Goal: Obtain resource: Download file/media

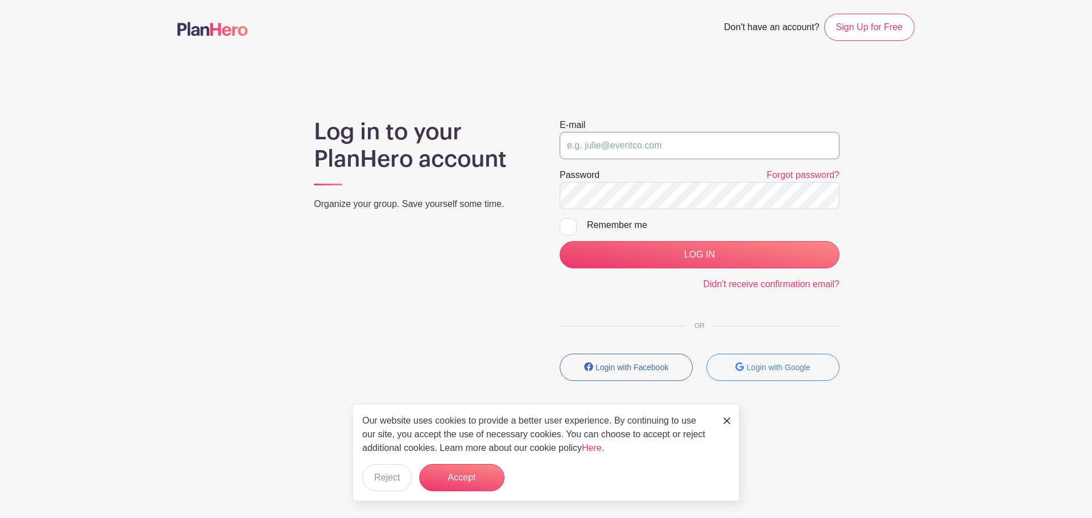
click at [628, 142] on input "email" at bounding box center [700, 145] width 280 height 27
type input "[EMAIL_ADDRESS][DOMAIN_NAME]"
click at [560, 241] on input "LOG IN" at bounding box center [700, 254] width 280 height 27
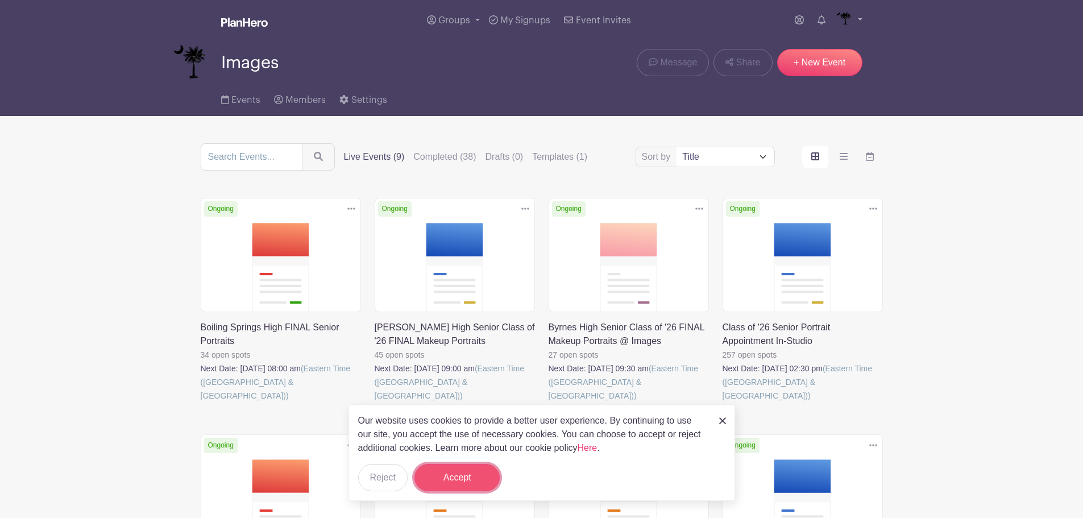
click at [461, 471] on button "Accept" at bounding box center [457, 477] width 85 height 27
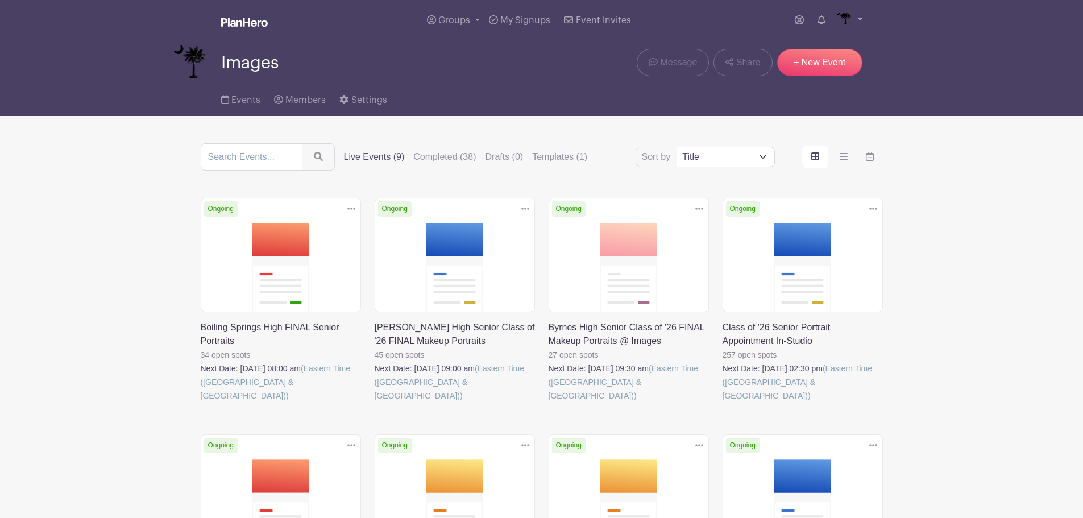
click at [201, 403] on link at bounding box center [201, 403] width 0 height 0
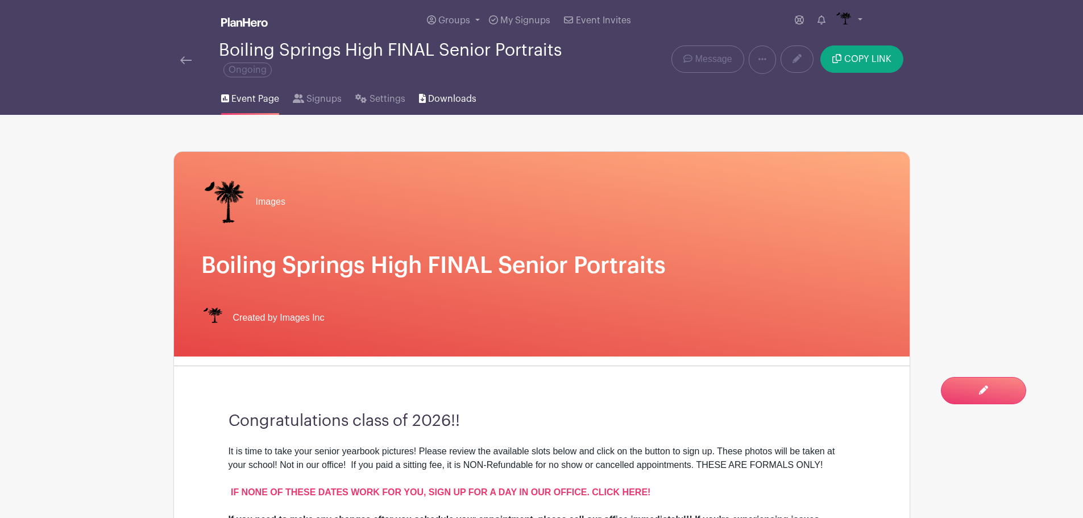
click at [456, 104] on span "Downloads" at bounding box center [452, 99] width 48 height 14
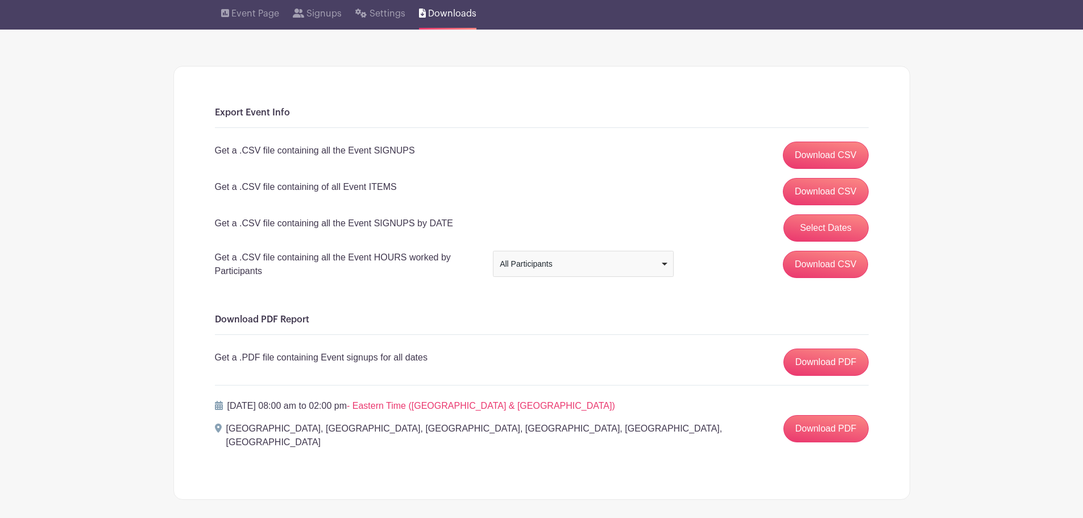
scroll to position [125, 0]
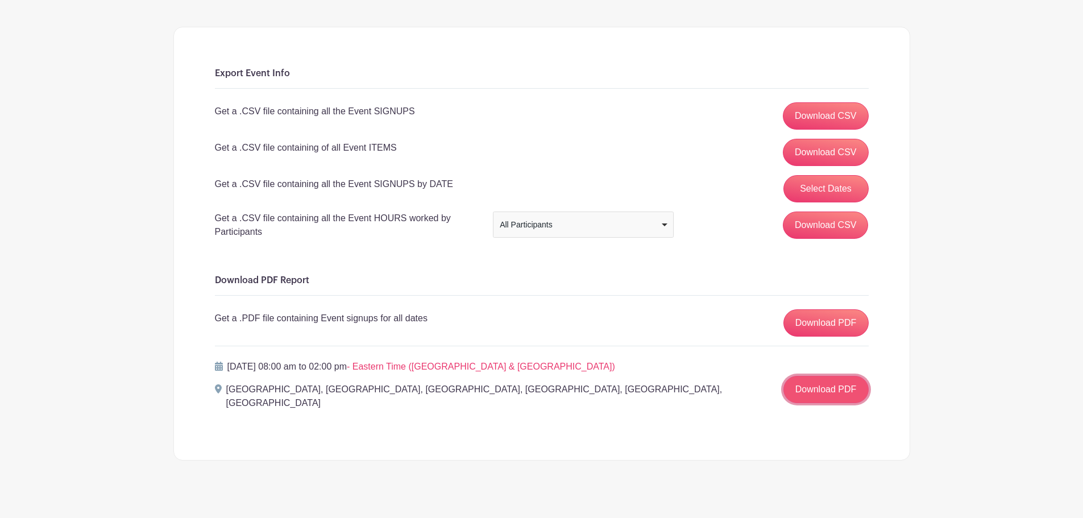
click at [829, 382] on link "Download PDF" at bounding box center [826, 389] width 85 height 27
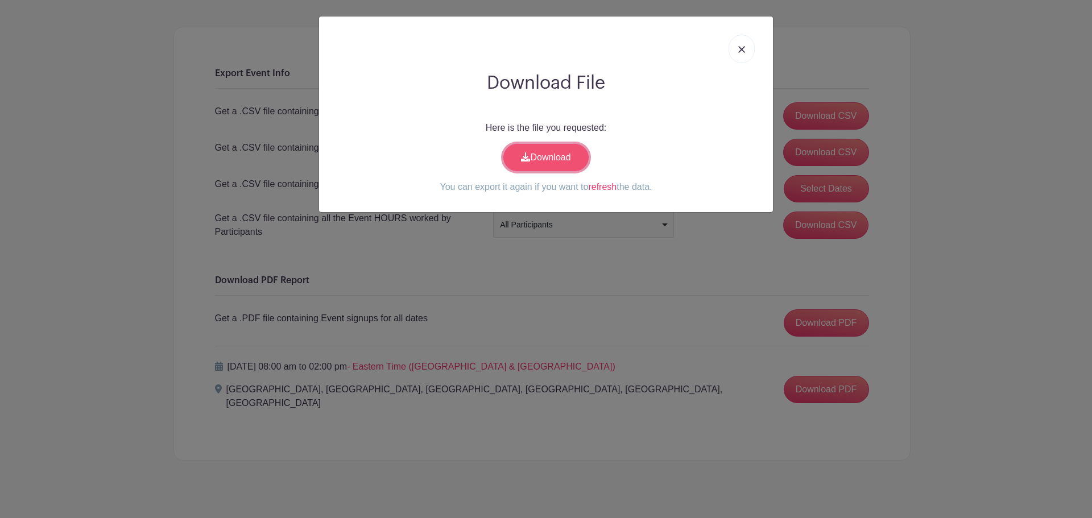
click at [551, 166] on link "Download" at bounding box center [545, 157] width 85 height 27
click at [737, 56] on link at bounding box center [742, 49] width 26 height 28
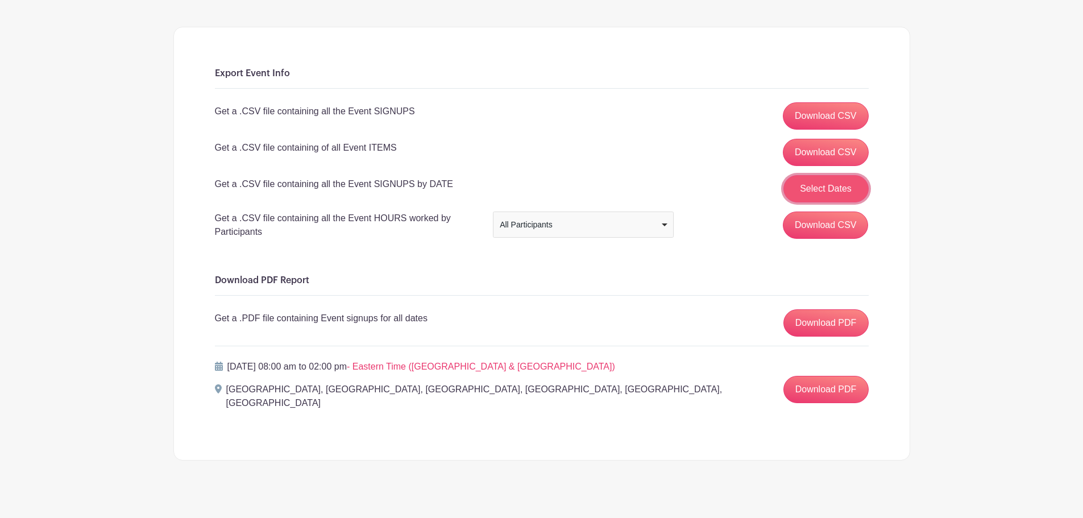
click at [834, 191] on button "Select Dates" at bounding box center [826, 188] width 85 height 27
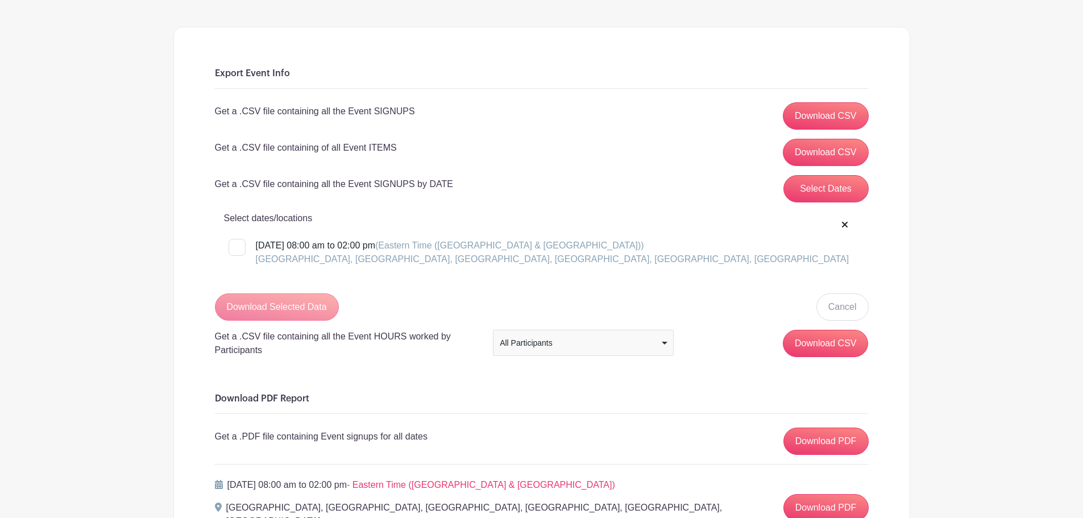
click at [237, 241] on div at bounding box center [237, 247] width 17 height 17
click at [236, 241] on input "Monday, October 13, 2025 at 08:00 am to 02:00 pm (Eastern Time (US & Canada)) B…" at bounding box center [232, 242] width 7 height 7
checkbox input "true"
click at [271, 293] on input "Download Selected Data" at bounding box center [277, 306] width 124 height 27
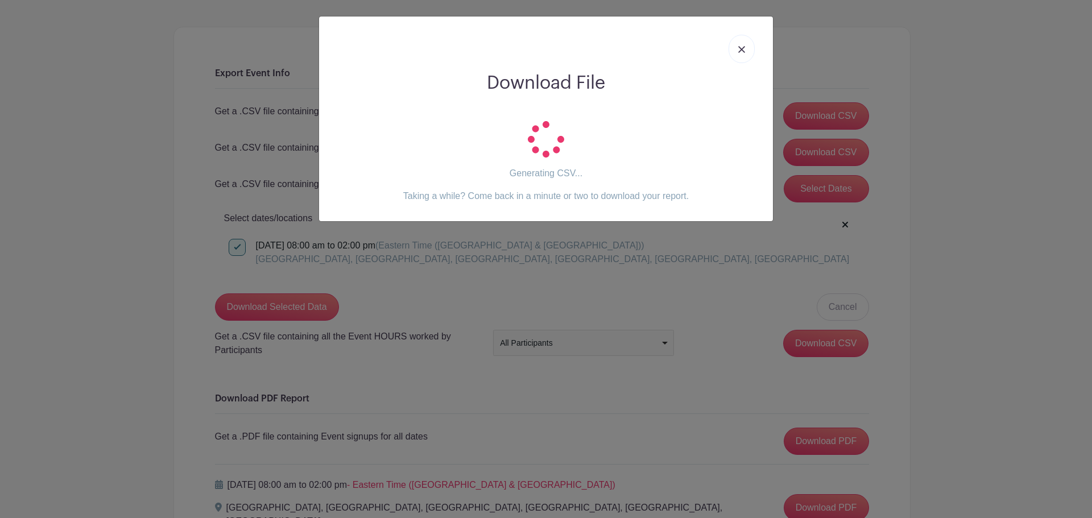
click at [742, 49] on img at bounding box center [741, 49] width 7 height 7
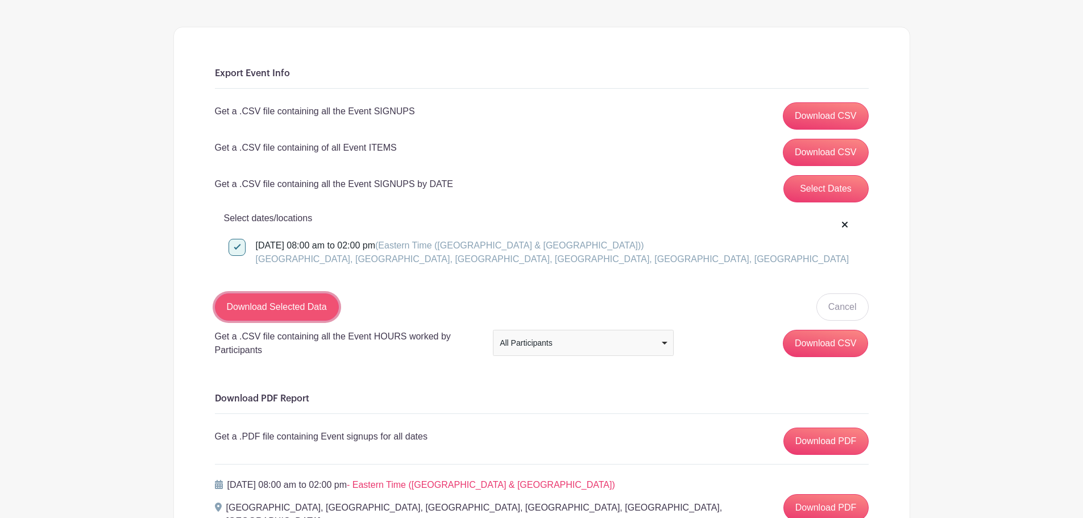
click at [287, 301] on input "Download Selected Data" at bounding box center [277, 306] width 124 height 27
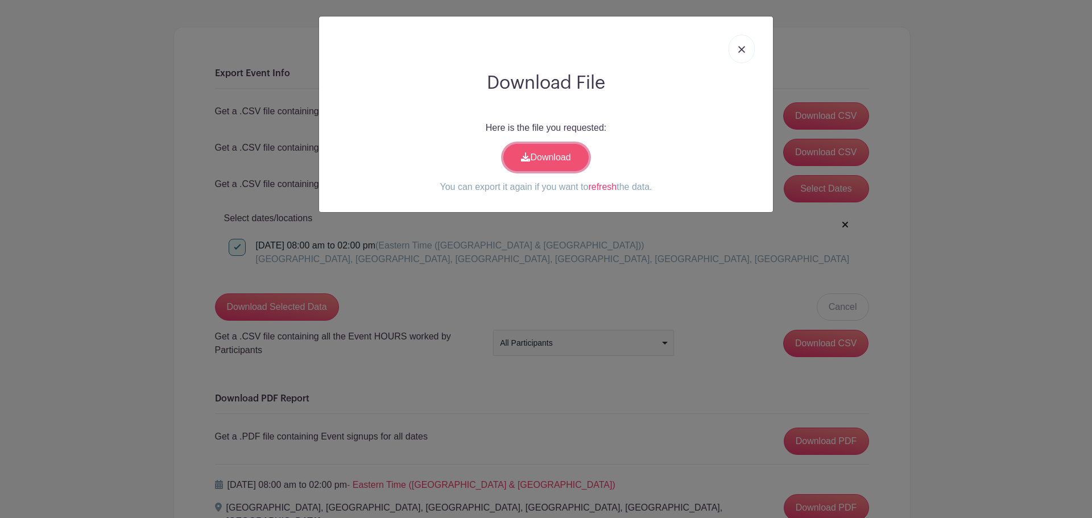
click at [540, 153] on link "Download" at bounding box center [545, 157] width 85 height 27
click at [748, 49] on link at bounding box center [742, 49] width 26 height 28
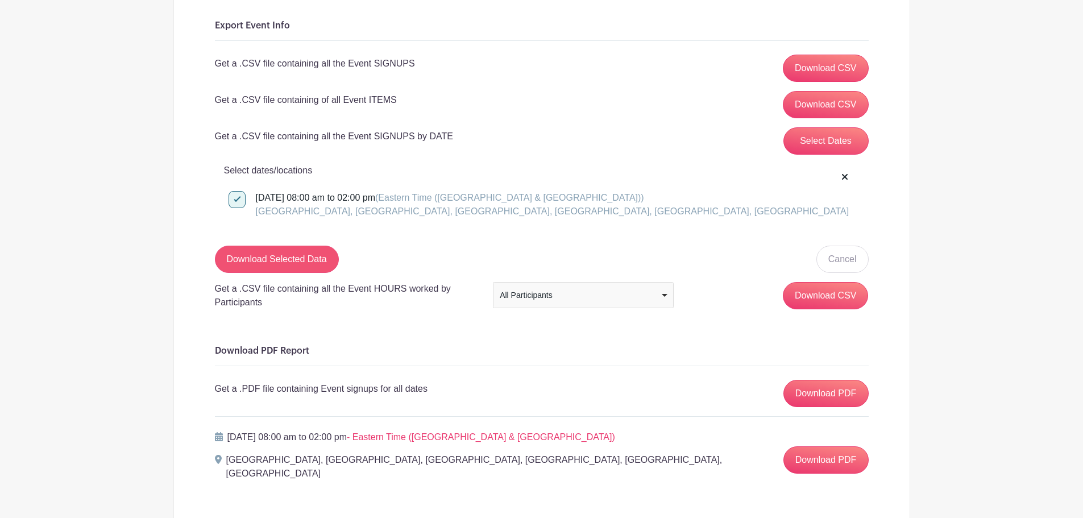
scroll to position [238, 0]
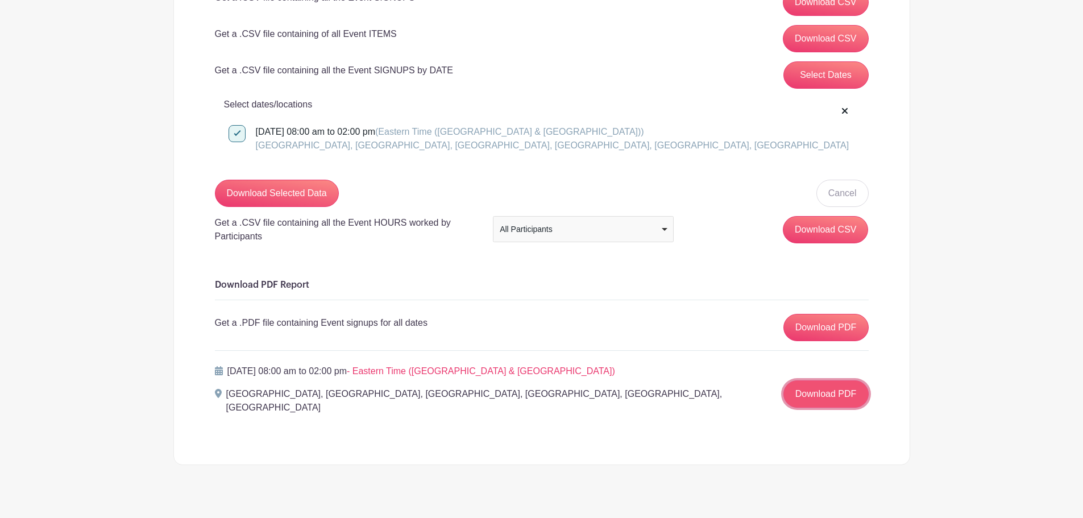
click at [837, 389] on link "Download PDF" at bounding box center [826, 393] width 85 height 27
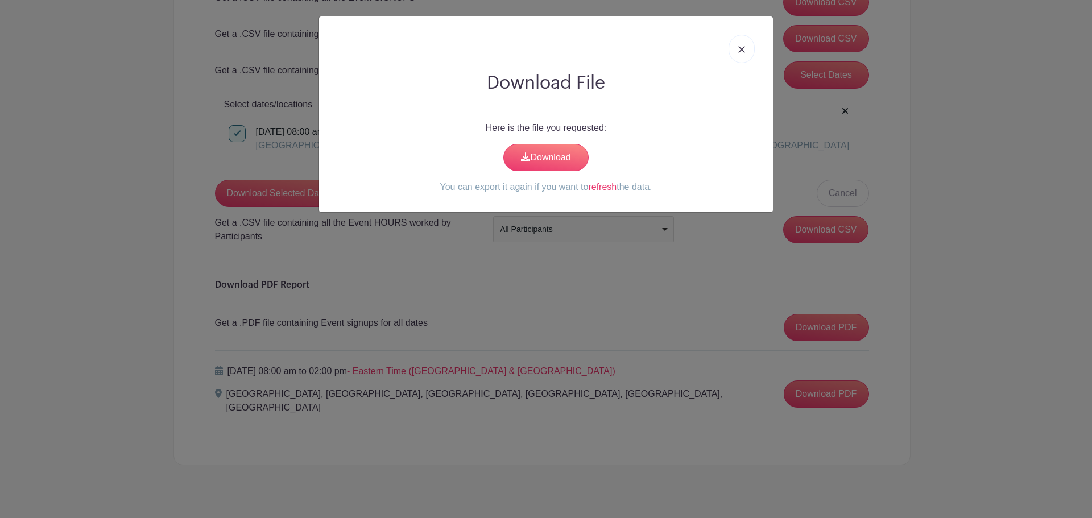
click at [570, 175] on div "Here is the file you requested: Download You can export it again if you want to…" at bounding box center [546, 157] width 436 height 73
click at [568, 171] on link "Download" at bounding box center [545, 157] width 85 height 27
click at [739, 54] on link at bounding box center [742, 49] width 26 height 28
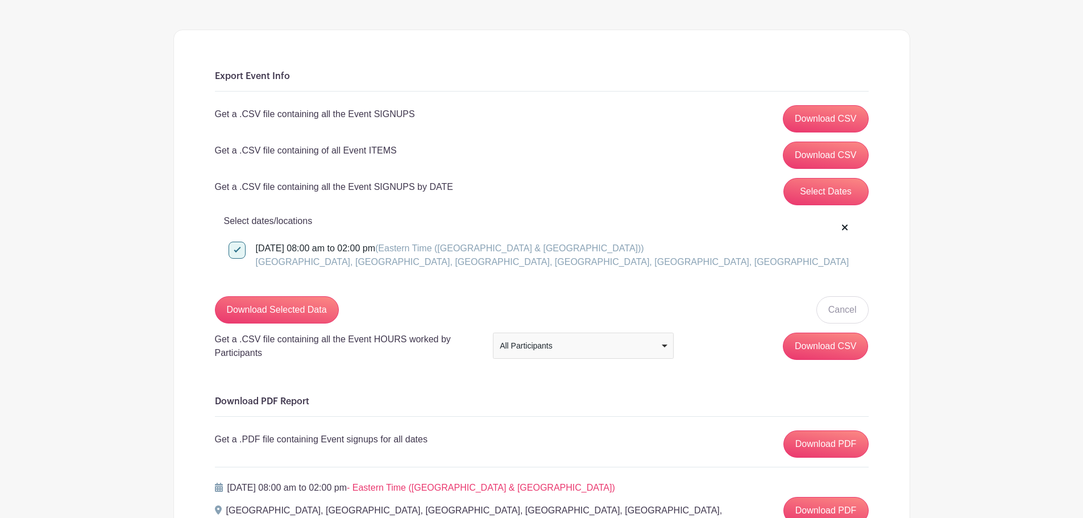
scroll to position [0, 0]
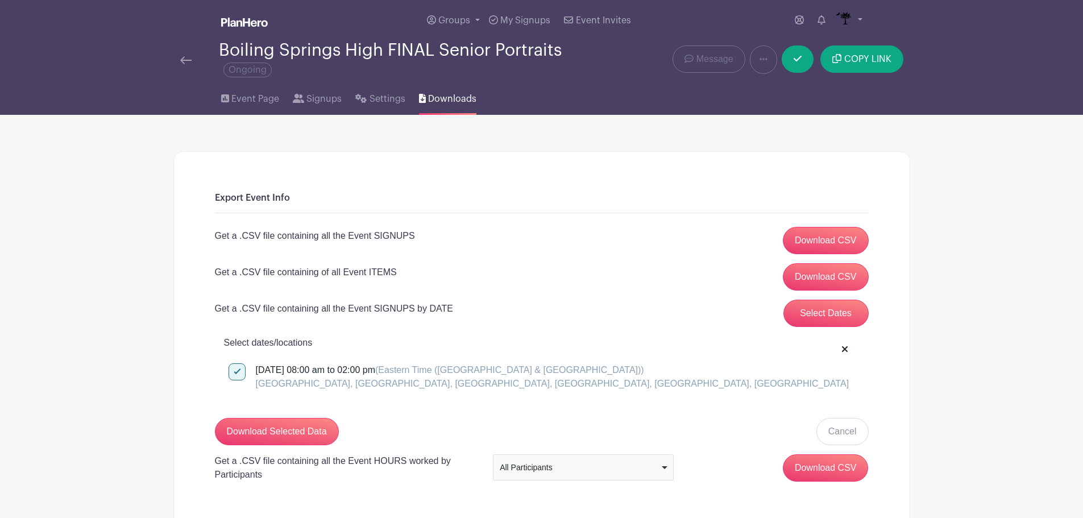
click at [188, 58] on img at bounding box center [185, 60] width 11 height 8
click at [186, 60] on img at bounding box center [185, 60] width 11 height 8
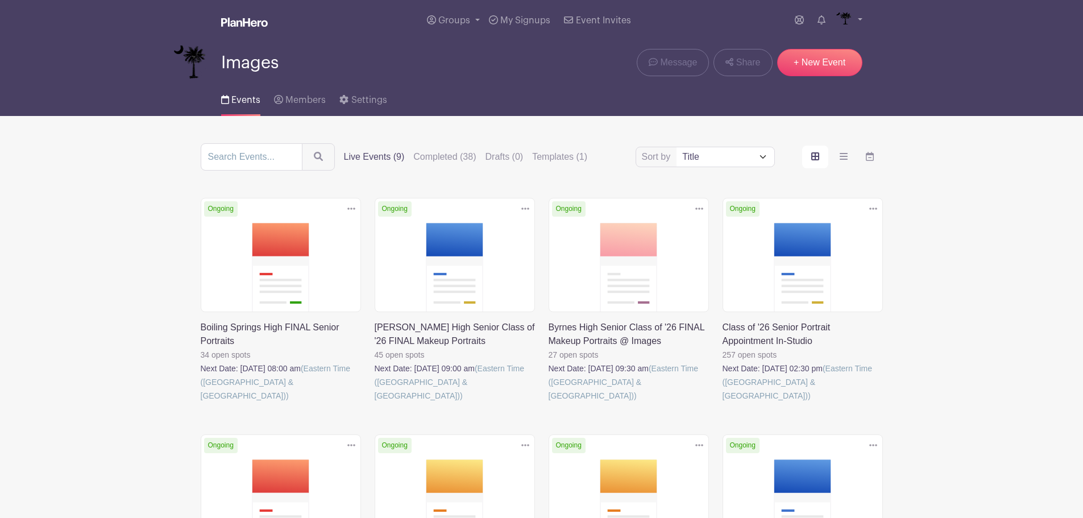
click at [723, 403] on link at bounding box center [723, 403] width 0 height 0
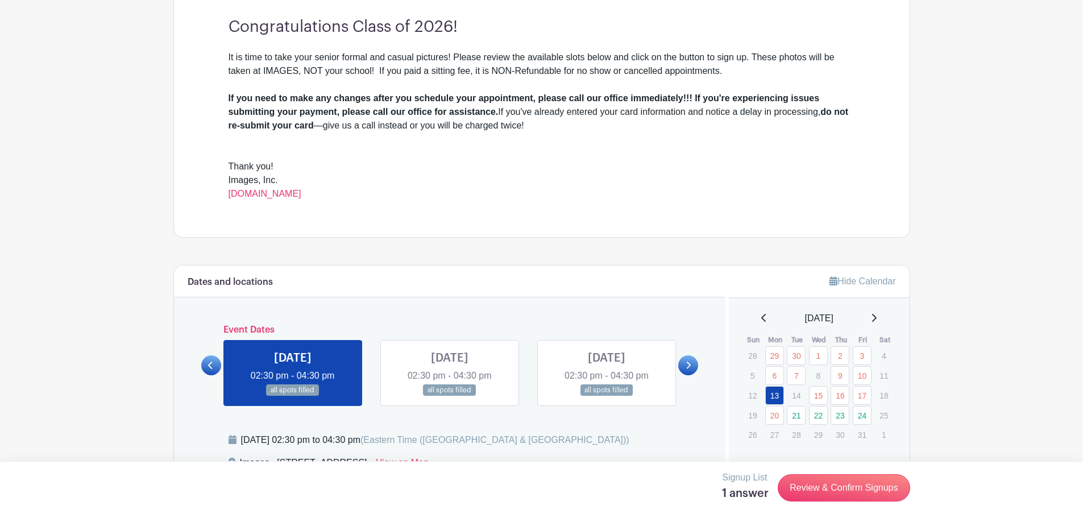
scroll to position [455, 0]
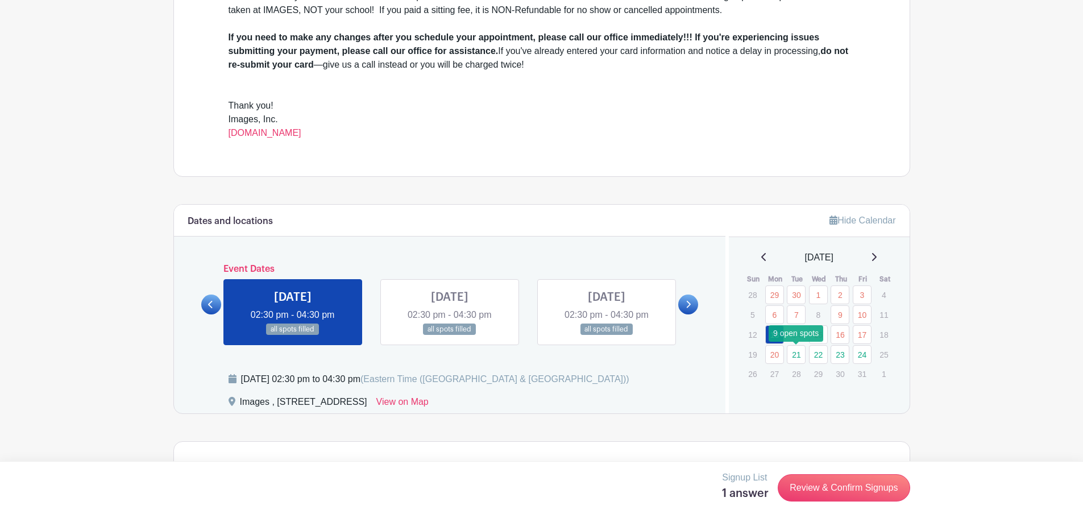
click at [799, 356] on link "21" at bounding box center [796, 354] width 19 height 19
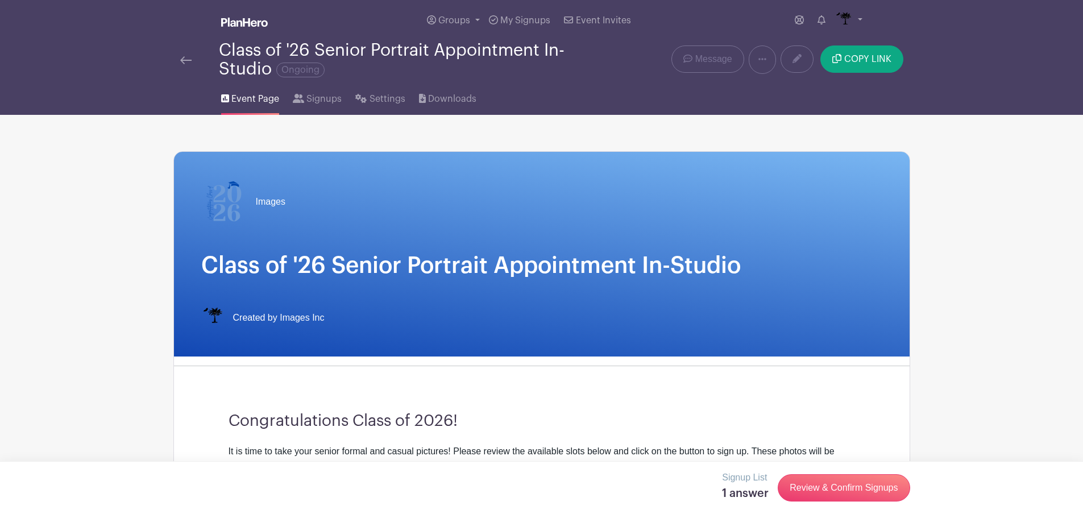
click at [176, 43] on div "Class of '26 Senior Portrait Appointment In-Studio Ongoing" at bounding box center [388, 60] width 430 height 38
click at [189, 66] on link at bounding box center [185, 60] width 11 height 14
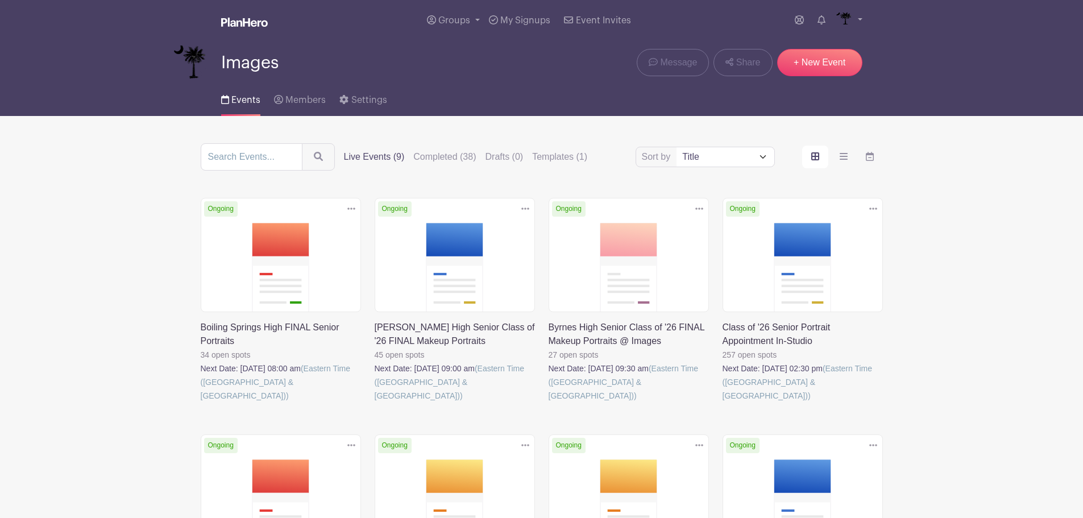
click at [723, 403] on link at bounding box center [723, 403] width 0 height 0
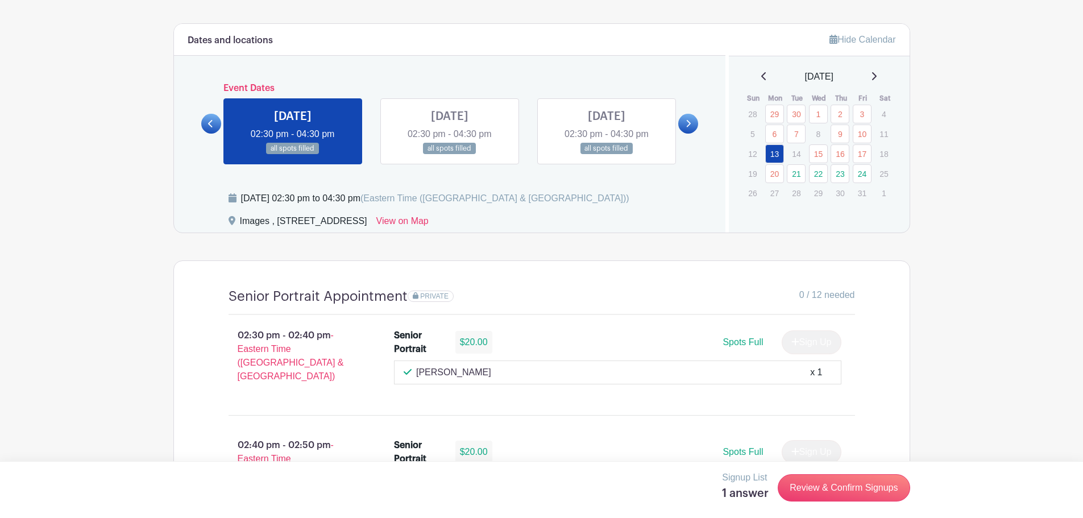
scroll to position [683, 0]
